Goal: Navigation & Orientation: Find specific page/section

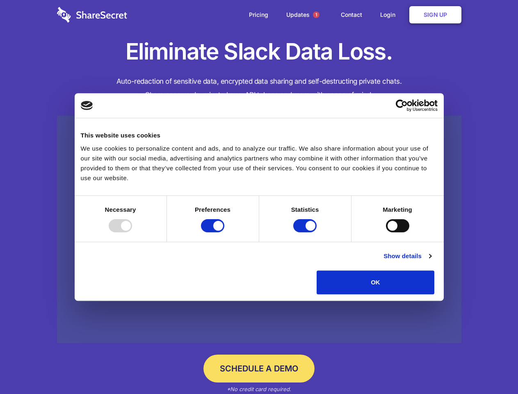
click at [132, 232] on div at bounding box center [120, 225] width 23 height 13
click at [224, 232] on input "Preferences" at bounding box center [212, 225] width 23 height 13
checkbox input "false"
click at [306, 232] on input "Statistics" at bounding box center [304, 225] width 23 height 13
checkbox input "false"
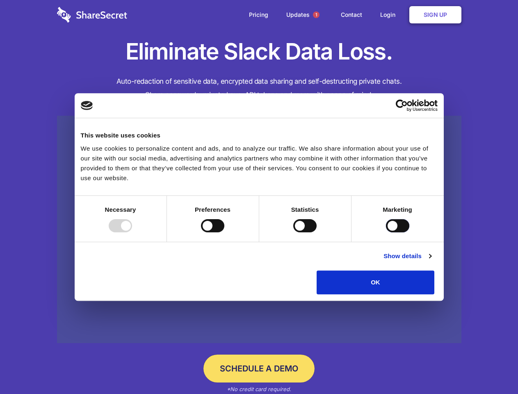
click at [386, 232] on input "Marketing" at bounding box center [397, 225] width 23 height 13
checkbox input "true"
click at [431, 261] on link "Show details" at bounding box center [407, 256] width 48 height 10
click at [0, 0] on ul "Necessary 7 Necessary cookies help make a website usable by enabling basic func…" at bounding box center [0, 0] width 0 height 0
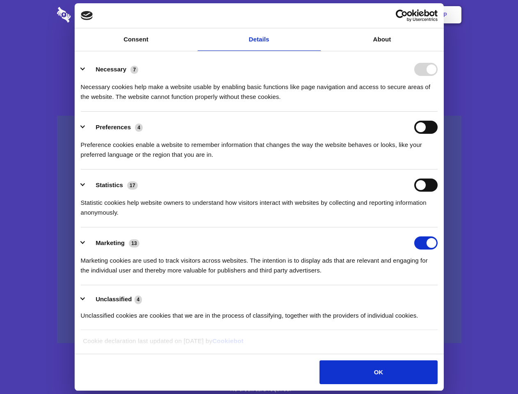
click at [316, 15] on span "1" at bounding box center [316, 14] width 7 height 7
